Goal: Task Accomplishment & Management: Manage account settings

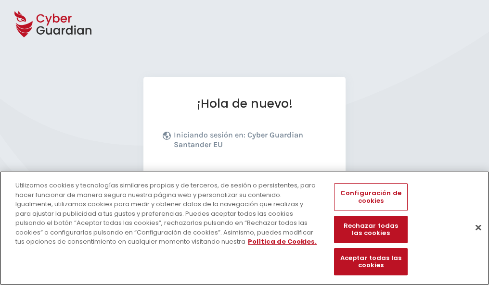
scroll to position [118, 0]
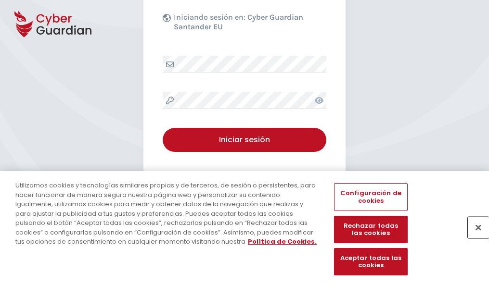
click at [474, 238] on button "Cerrar" at bounding box center [478, 227] width 21 height 21
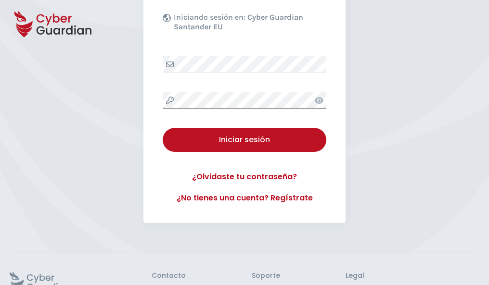
scroll to position [187, 0]
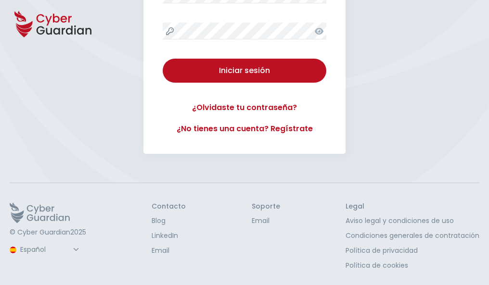
click at [163, 59] on button "Iniciar sesión" at bounding box center [245, 71] width 164 height 24
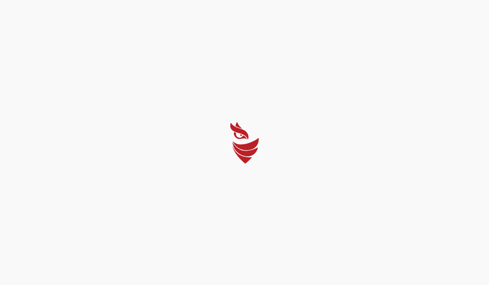
scroll to position [0, 0]
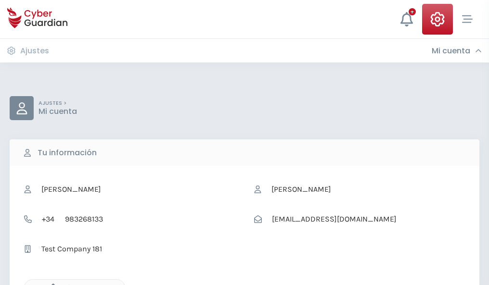
click at [51, 284] on icon "button" at bounding box center [51, 288] width 8 height 8
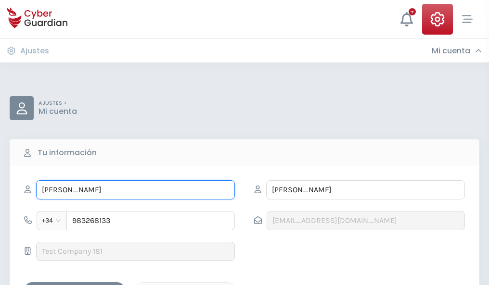
click at [135, 190] on input "CARMEN" at bounding box center [135, 189] width 199 height 19
type input "C"
type input "Aurelio"
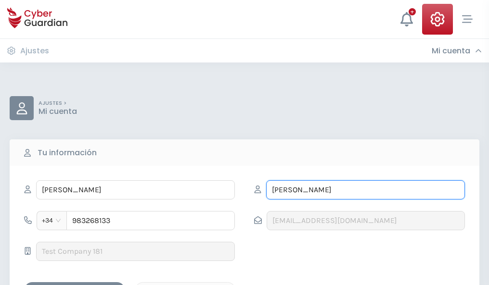
click at [365, 190] on input "ANDREU" at bounding box center [365, 189] width 199 height 19
type input "A"
type input "Rubio"
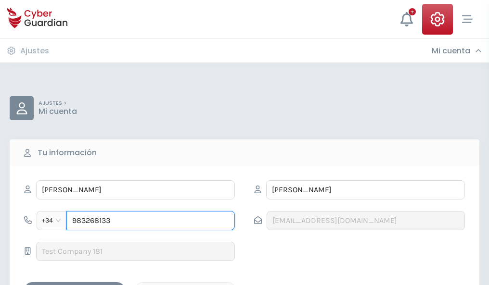
click at [151, 221] on input "983268133" at bounding box center [150, 220] width 168 height 19
type input "9"
type input "979656542"
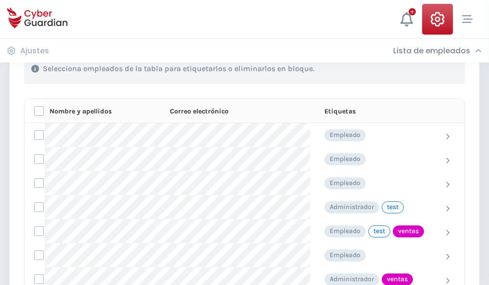
scroll to position [436, 0]
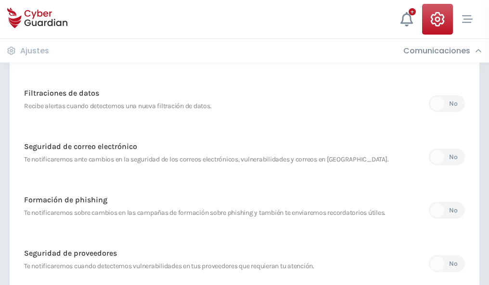
scroll to position [507, 0]
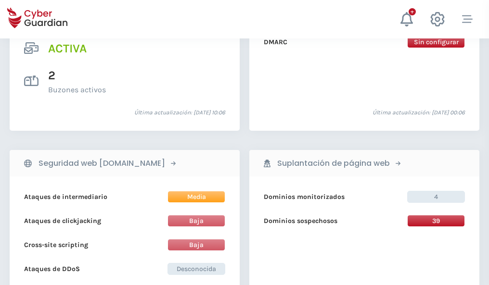
scroll to position [978, 0]
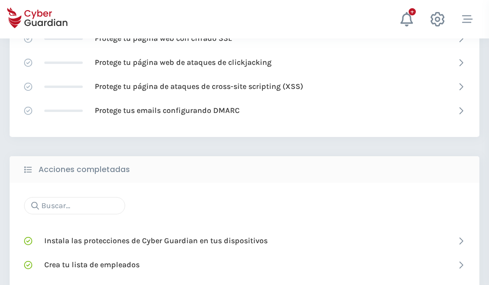
scroll to position [641, 0]
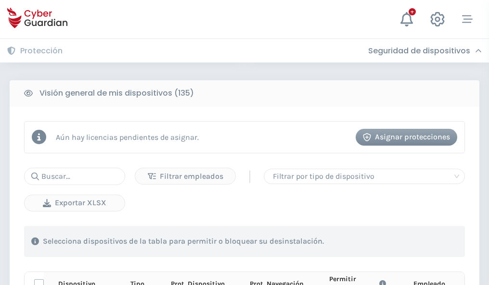
scroll to position [850, 0]
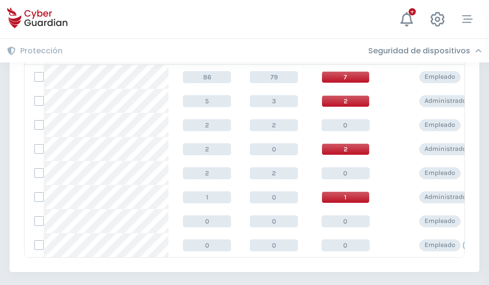
scroll to position [447, 0]
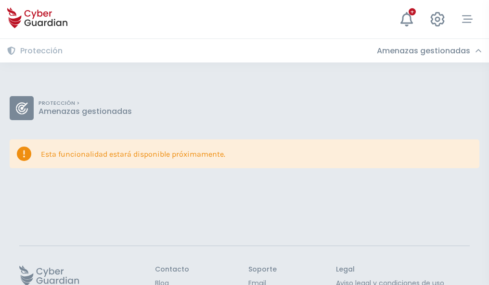
scroll to position [63, 0]
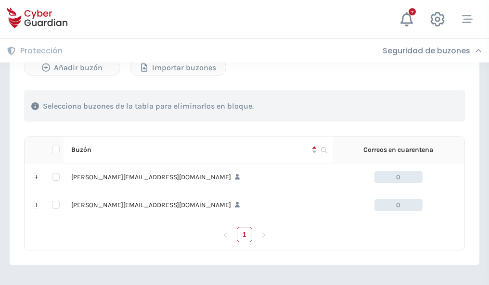
scroll to position [418, 0]
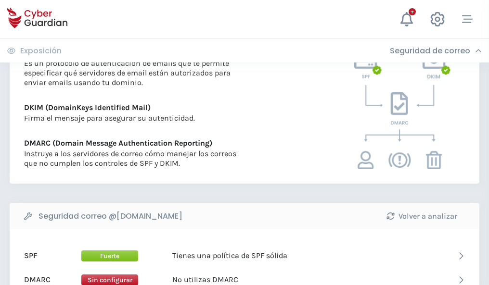
scroll to position [519, 0]
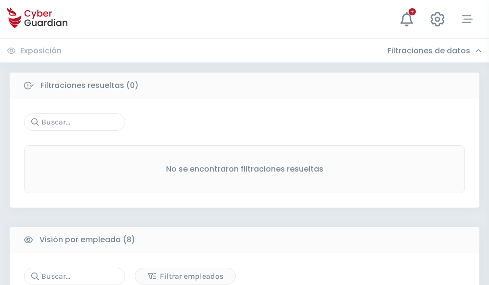
scroll to position [820, 0]
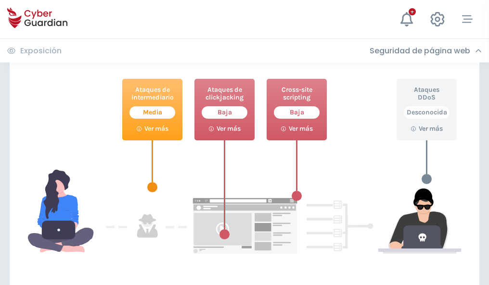
scroll to position [524, 0]
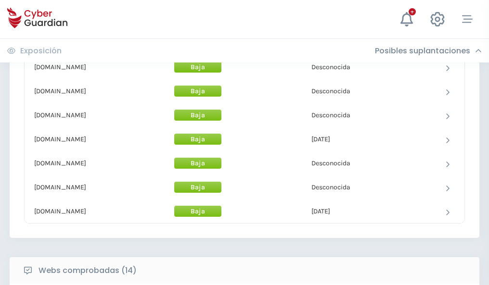
scroll to position [939, 0]
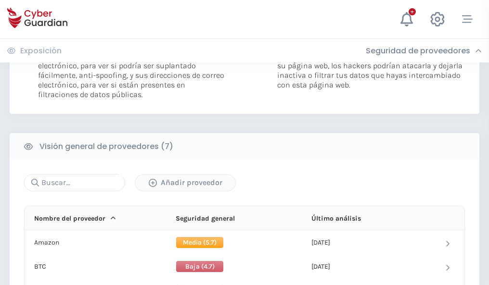
scroll to position [644, 0]
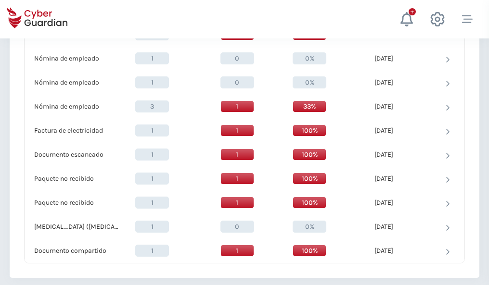
scroll to position [998, 0]
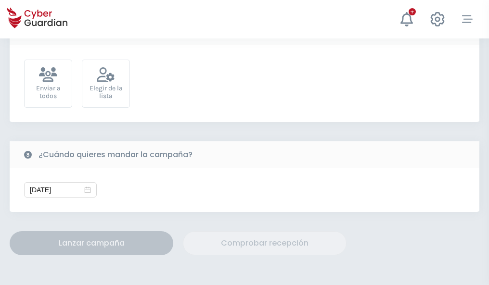
scroll to position [352, 0]
